Goal: Information Seeking & Learning: Learn about a topic

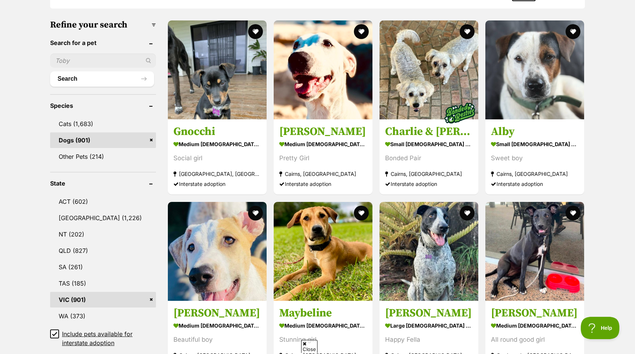
scroll to position [220, 0]
click at [55, 334] on icon at bounding box center [54, 333] width 4 height 3
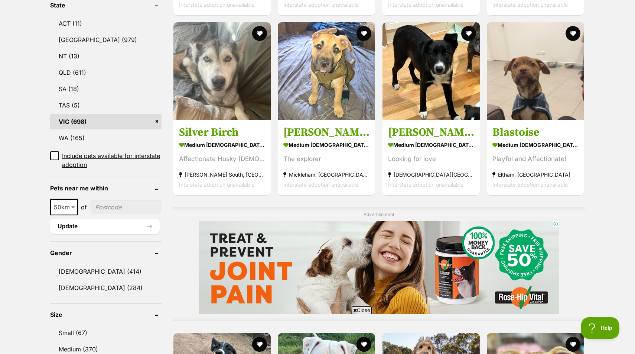
scroll to position [422, 0]
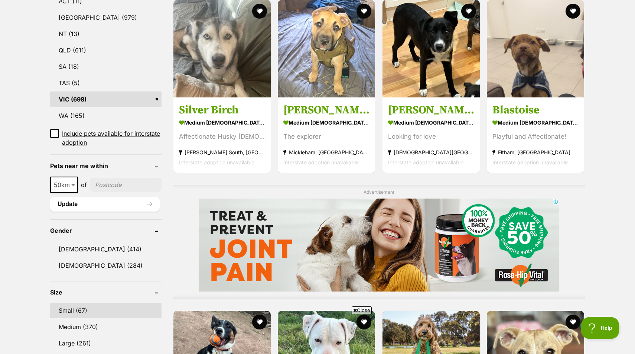
click at [88, 302] on link "Small (67)" at bounding box center [105, 310] width 111 height 16
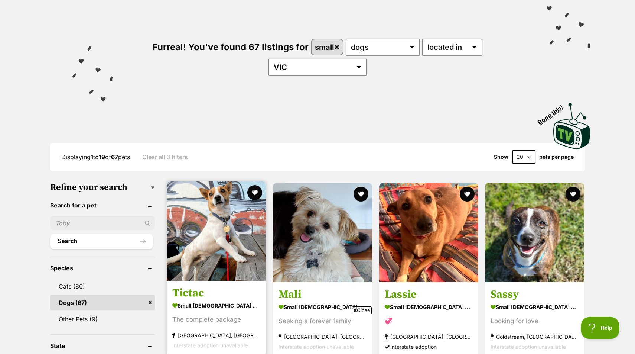
click at [205, 211] on img at bounding box center [216, 230] width 99 height 99
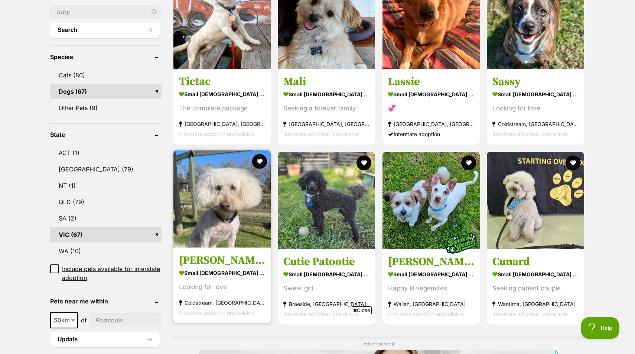
scroll to position [273, 0]
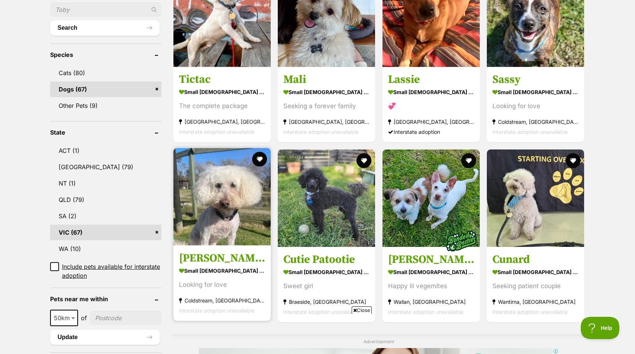
click at [242, 197] on img at bounding box center [222, 196] width 97 height 97
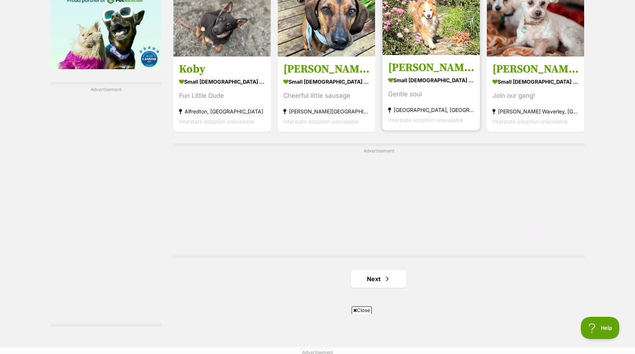
scroll to position [1230, 0]
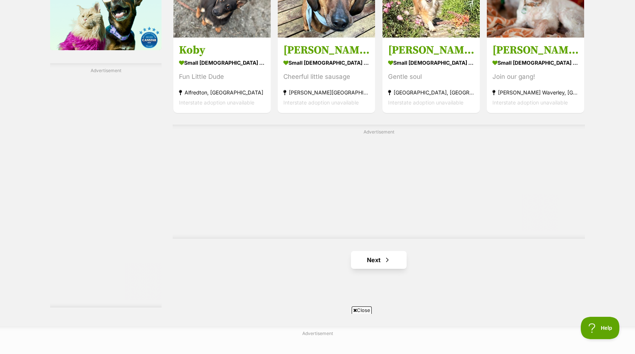
click at [375, 251] on link "Next" at bounding box center [379, 260] width 56 height 18
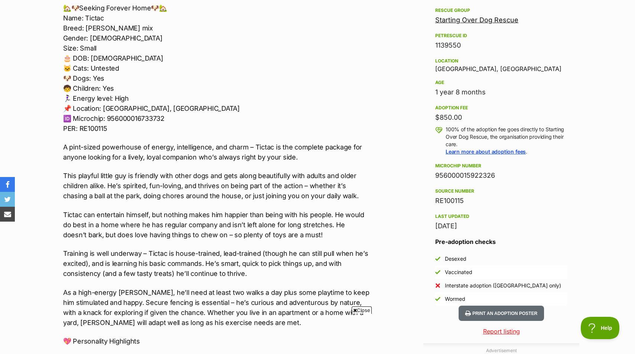
scroll to position [441, 0]
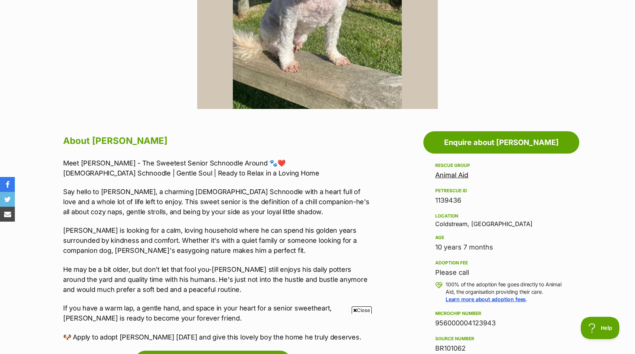
scroll to position [286, 0]
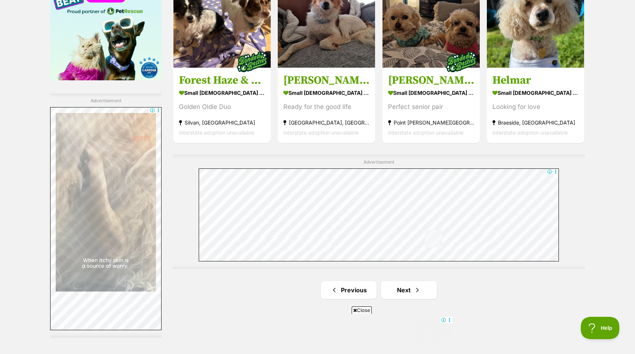
scroll to position [1207, 0]
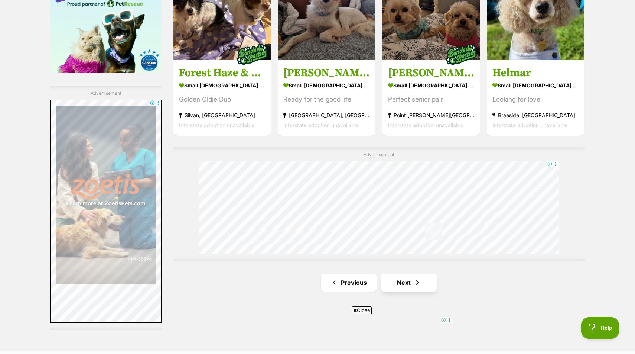
click at [398, 273] on link "Next" at bounding box center [409, 282] width 56 height 18
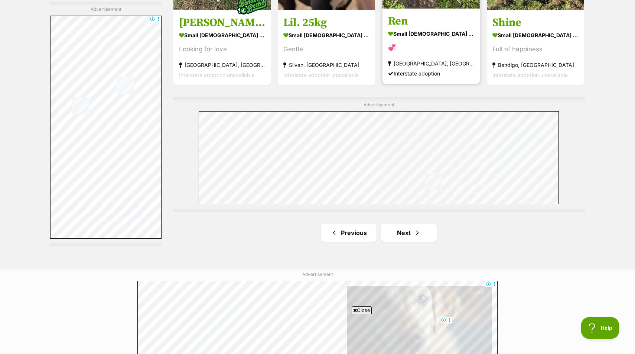
scroll to position [1305, 0]
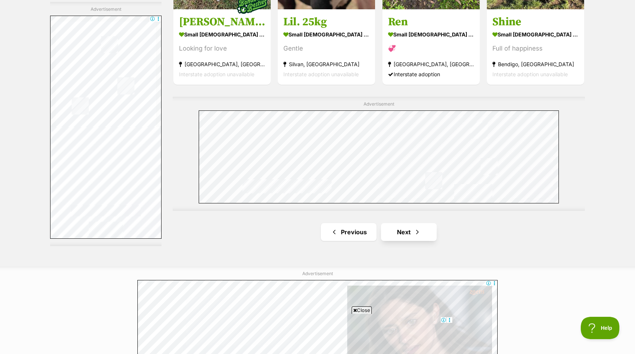
click at [410, 223] on link "Next" at bounding box center [409, 232] width 56 height 18
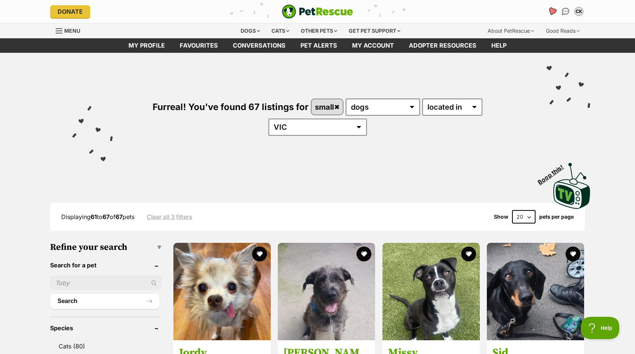
click at [551, 10] on icon "Favourites" at bounding box center [552, 11] width 9 height 9
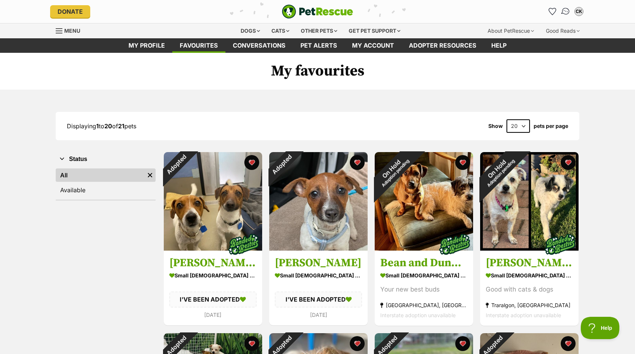
click at [563, 13] on img "Conversations" at bounding box center [566, 12] width 10 height 10
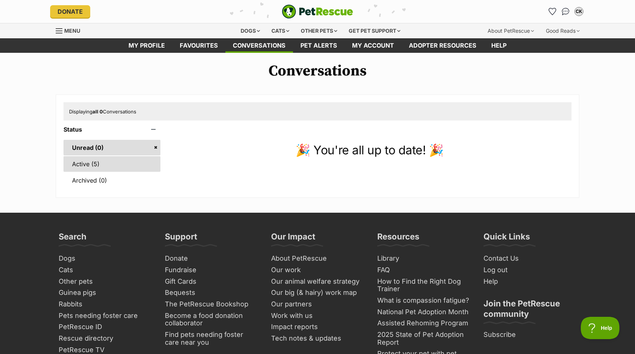
click at [126, 160] on link "Active (5)" at bounding box center [112, 164] width 97 height 16
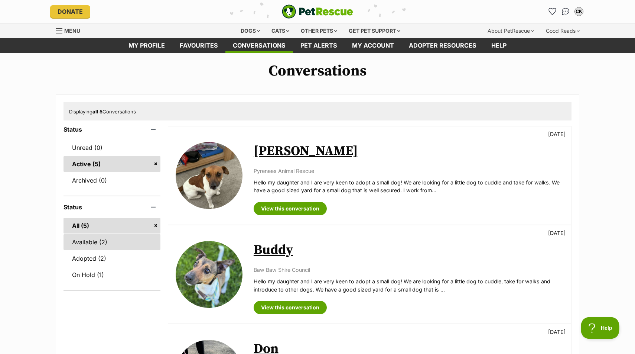
click at [91, 243] on link "Available (2)" at bounding box center [112, 242] width 97 height 16
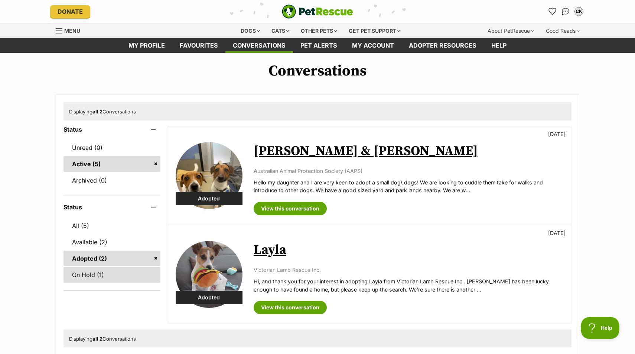
click at [80, 277] on link "On Hold (1)" at bounding box center [112, 275] width 97 height 16
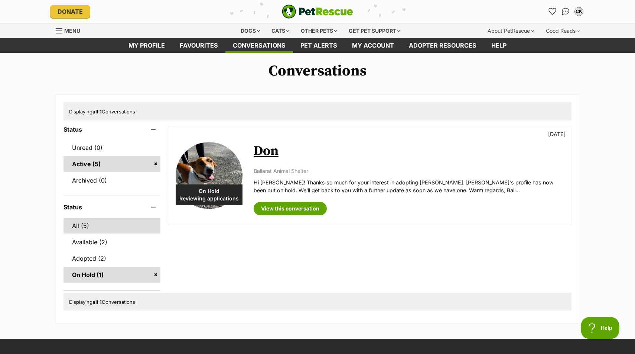
click at [92, 227] on link "All (5)" at bounding box center [112, 226] width 97 height 16
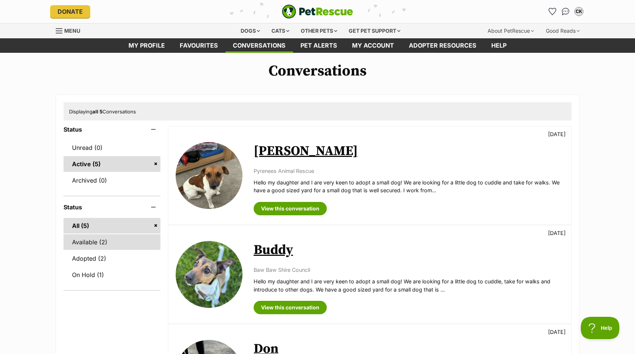
click at [86, 243] on link "Available (2)" at bounding box center [112, 242] width 97 height 16
